Goal: Use online tool/utility: Utilize a website feature to perform a specific function

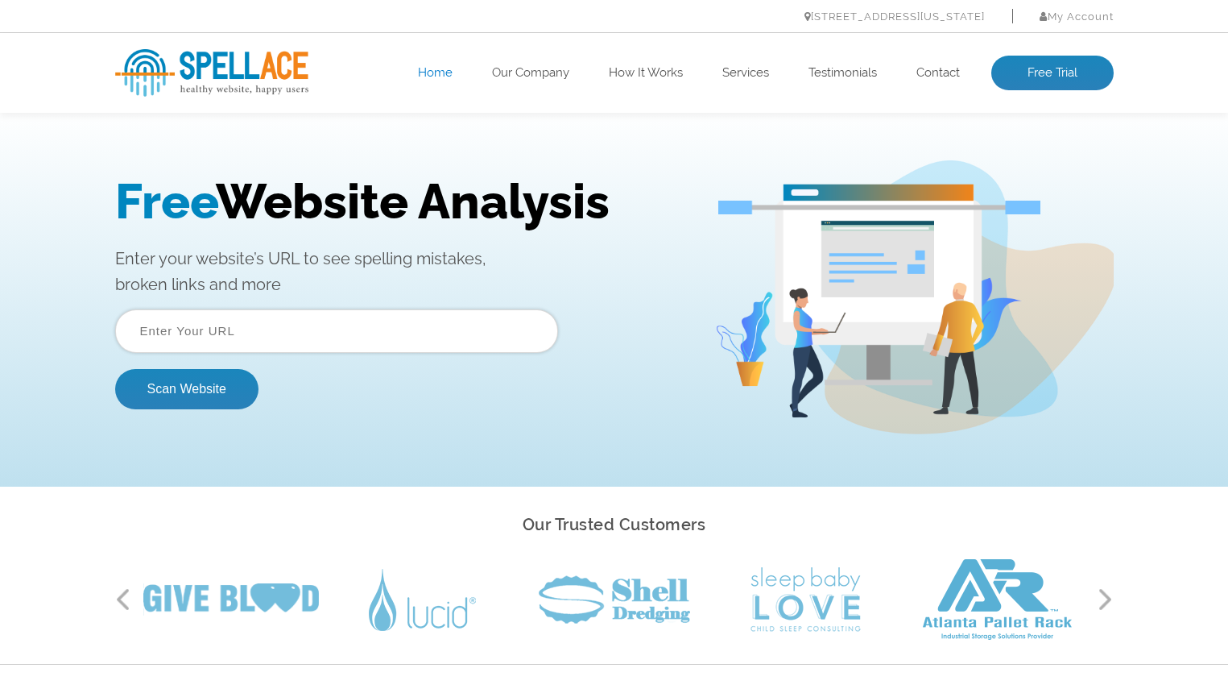
click at [338, 319] on input "text" at bounding box center [336, 330] width 443 height 43
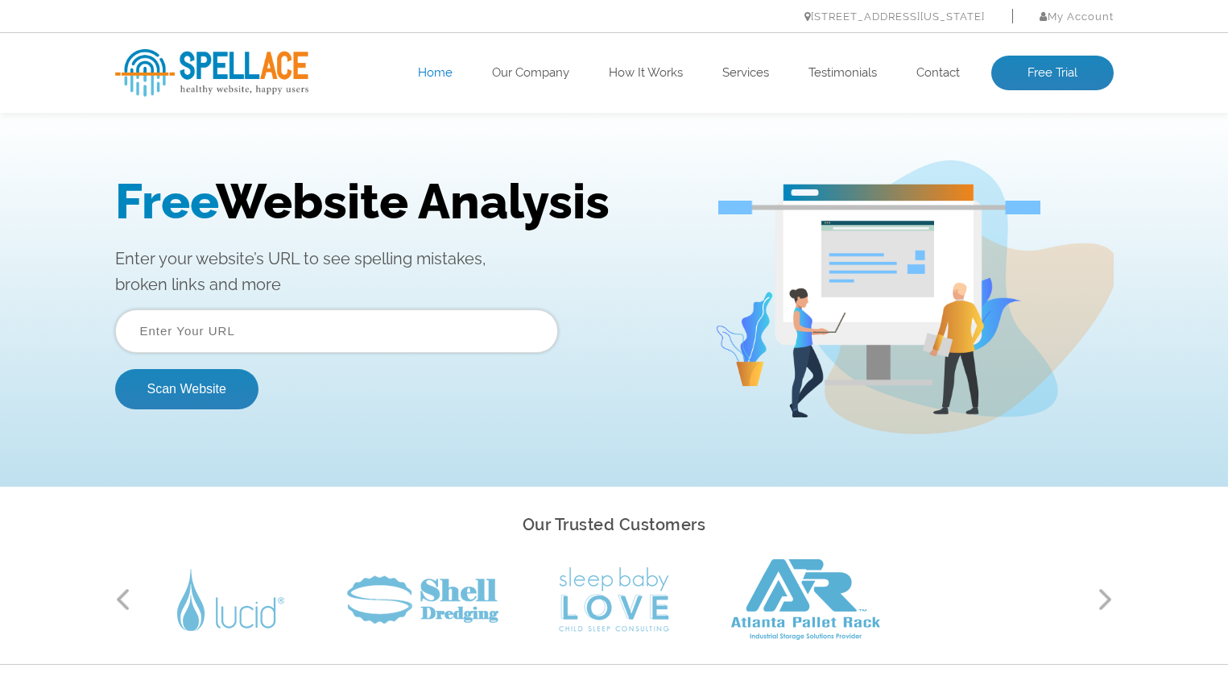
click at [336, 341] on input "text" at bounding box center [336, 330] width 443 height 43
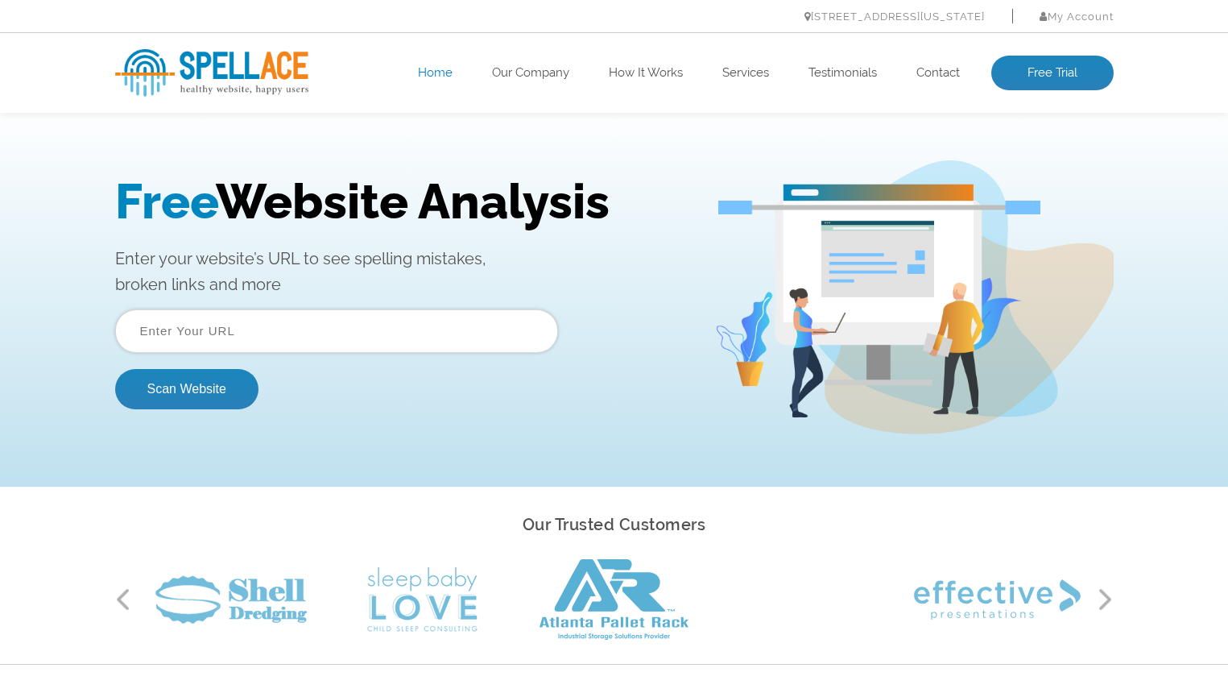
paste input "[URL][DOMAIN_NAME]"
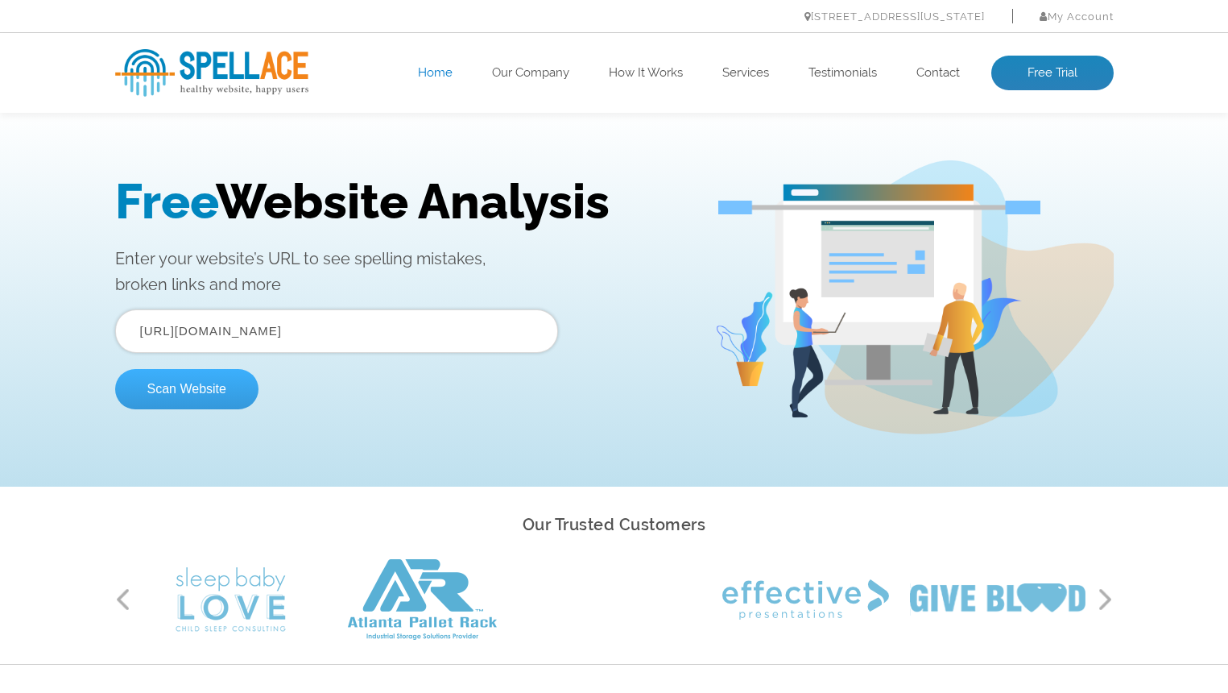
type input "[URL][DOMAIN_NAME]"
click at [188, 387] on button "Scan Website" at bounding box center [186, 389] width 143 height 40
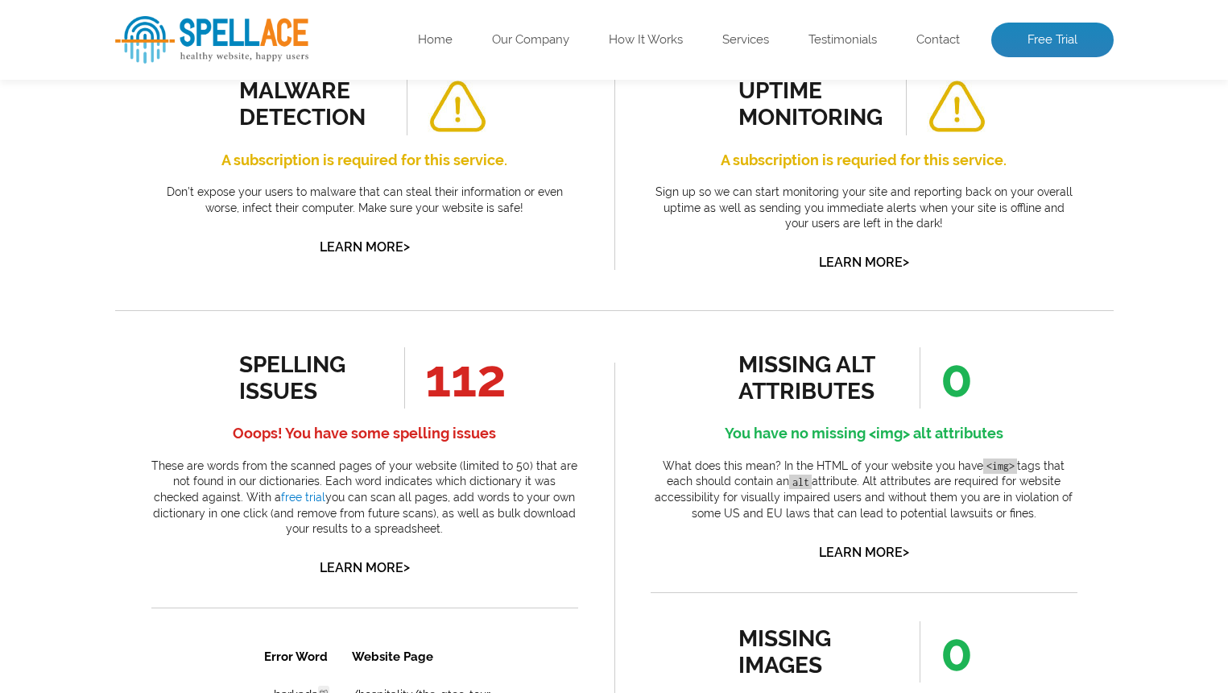
scroll to position [648, 0]
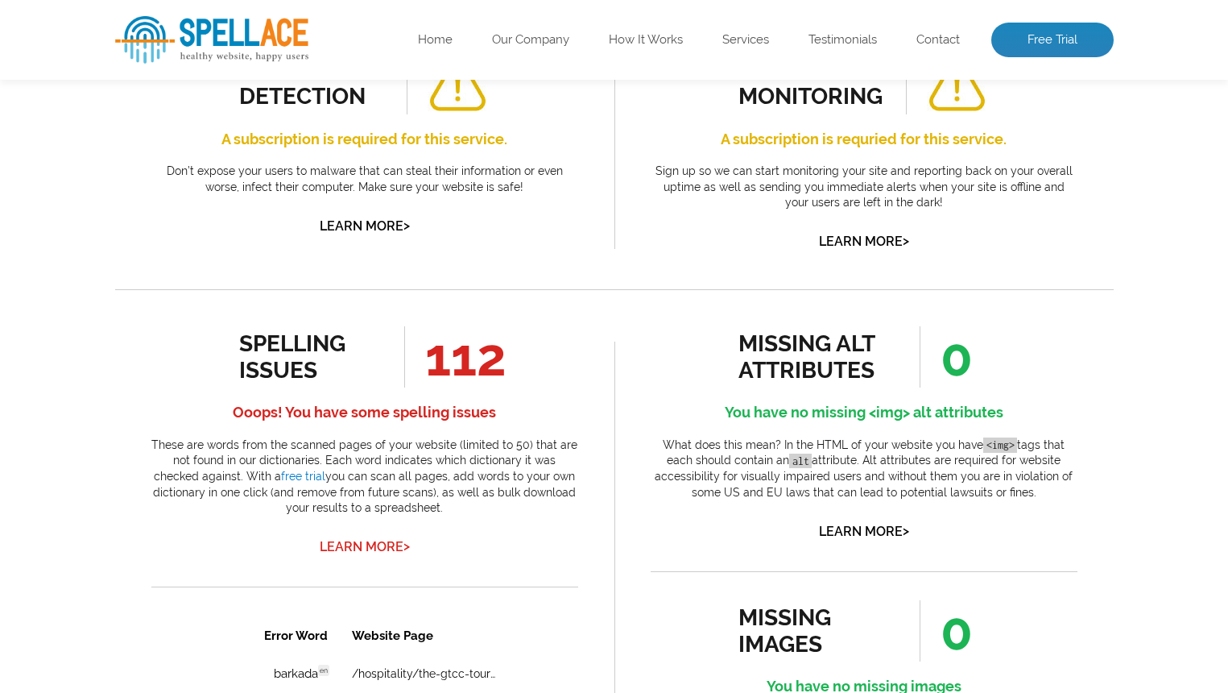
click at [358, 545] on link "Learn More >" at bounding box center [365, 546] width 90 height 15
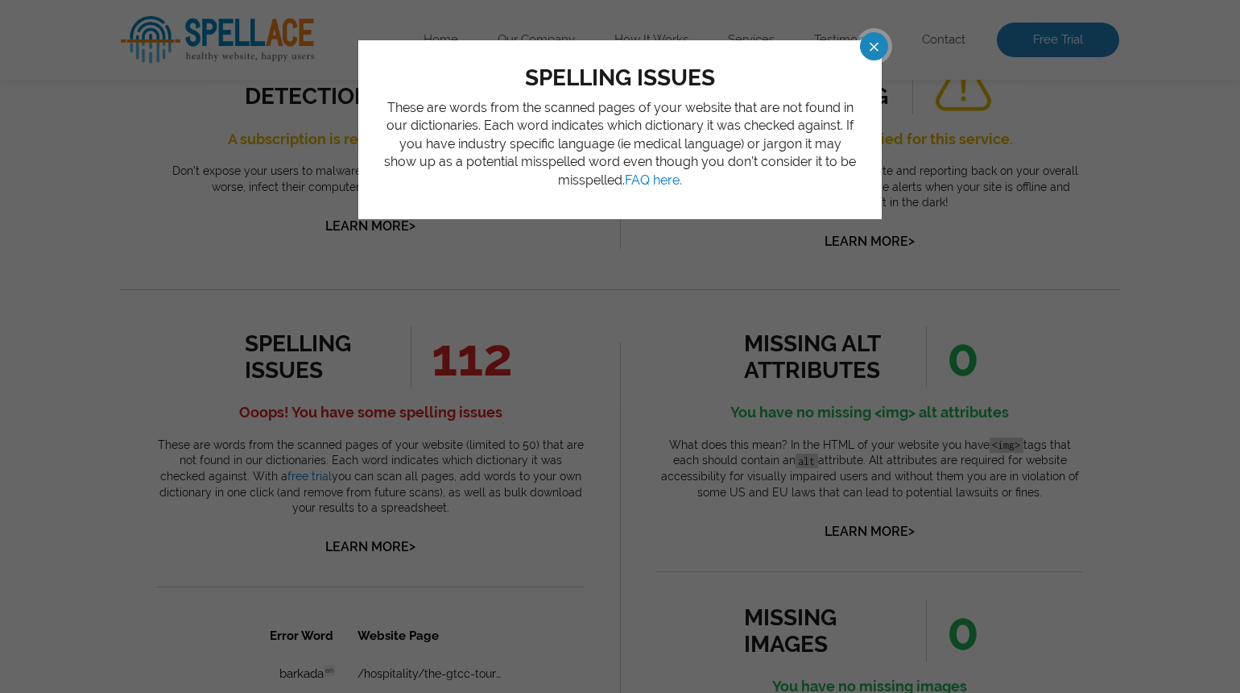
click at [865, 42] on span at bounding box center [860, 46] width 28 height 28
